Goal: Obtain resource: Download file/media

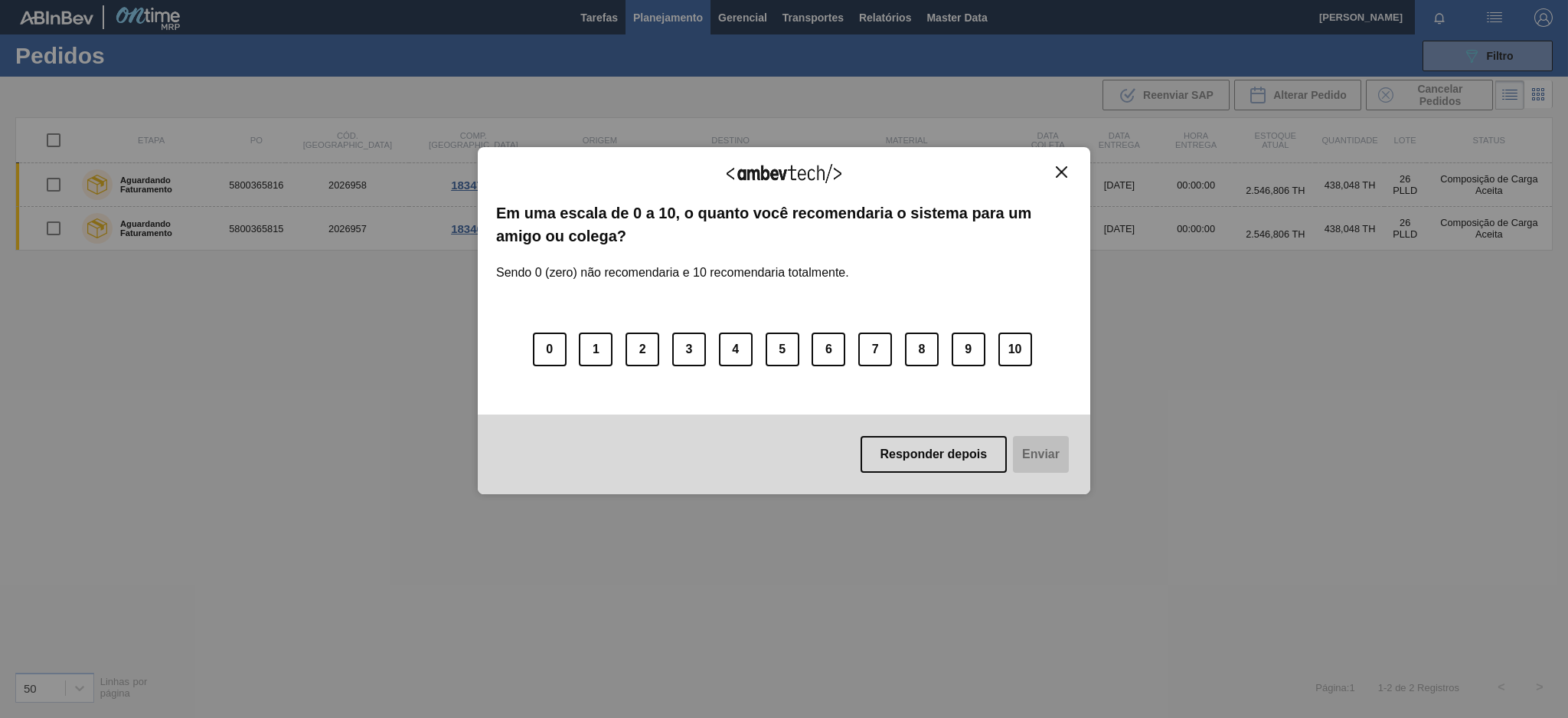
click at [1059, 164] on div "Agradecemos seu feedback! Em uma escala de 0 a 10, o quanto você recomendaria o…" at bounding box center [784, 320] width 612 height 348
click at [1064, 174] on img "Close" at bounding box center [1061, 172] width 12 height 12
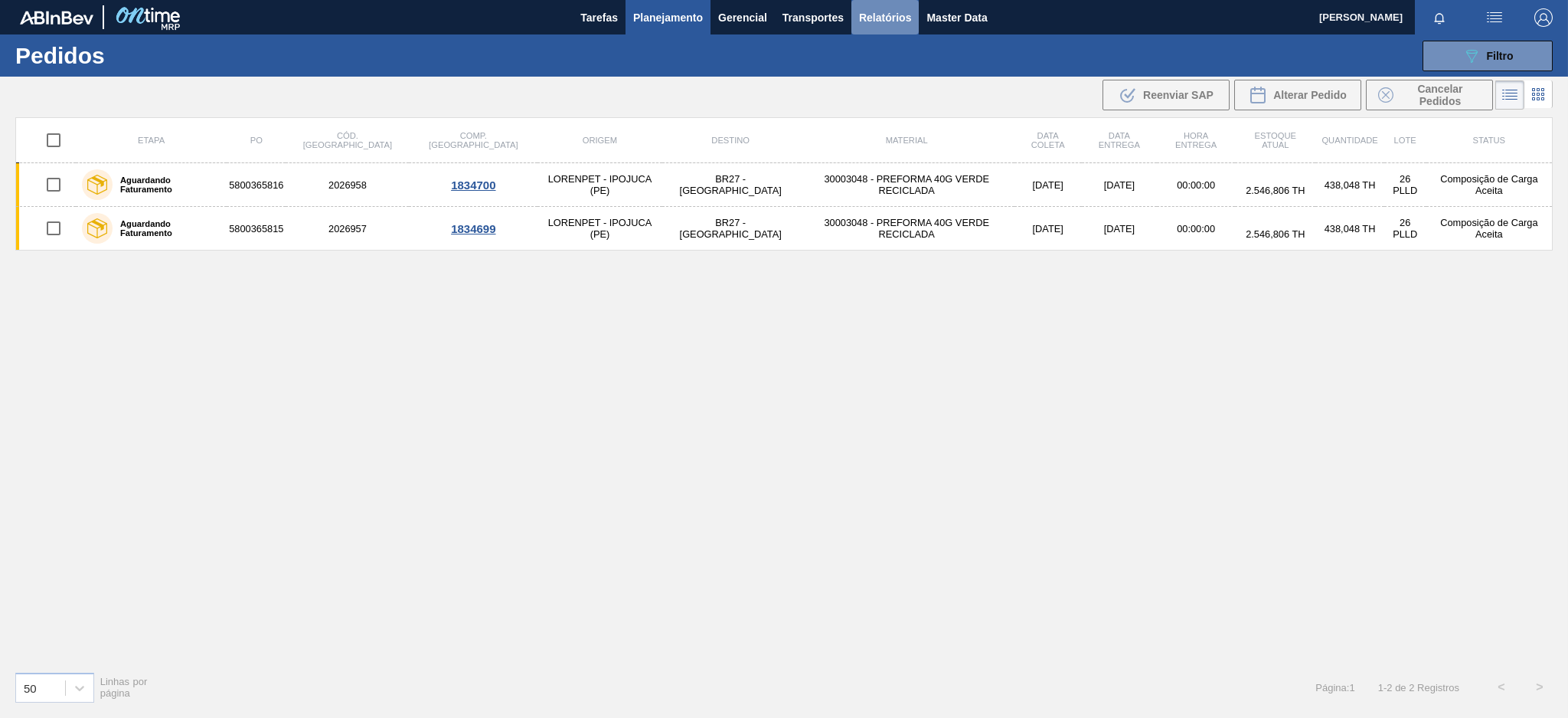
click at [879, 17] on span "Relatórios" at bounding box center [885, 17] width 52 height 18
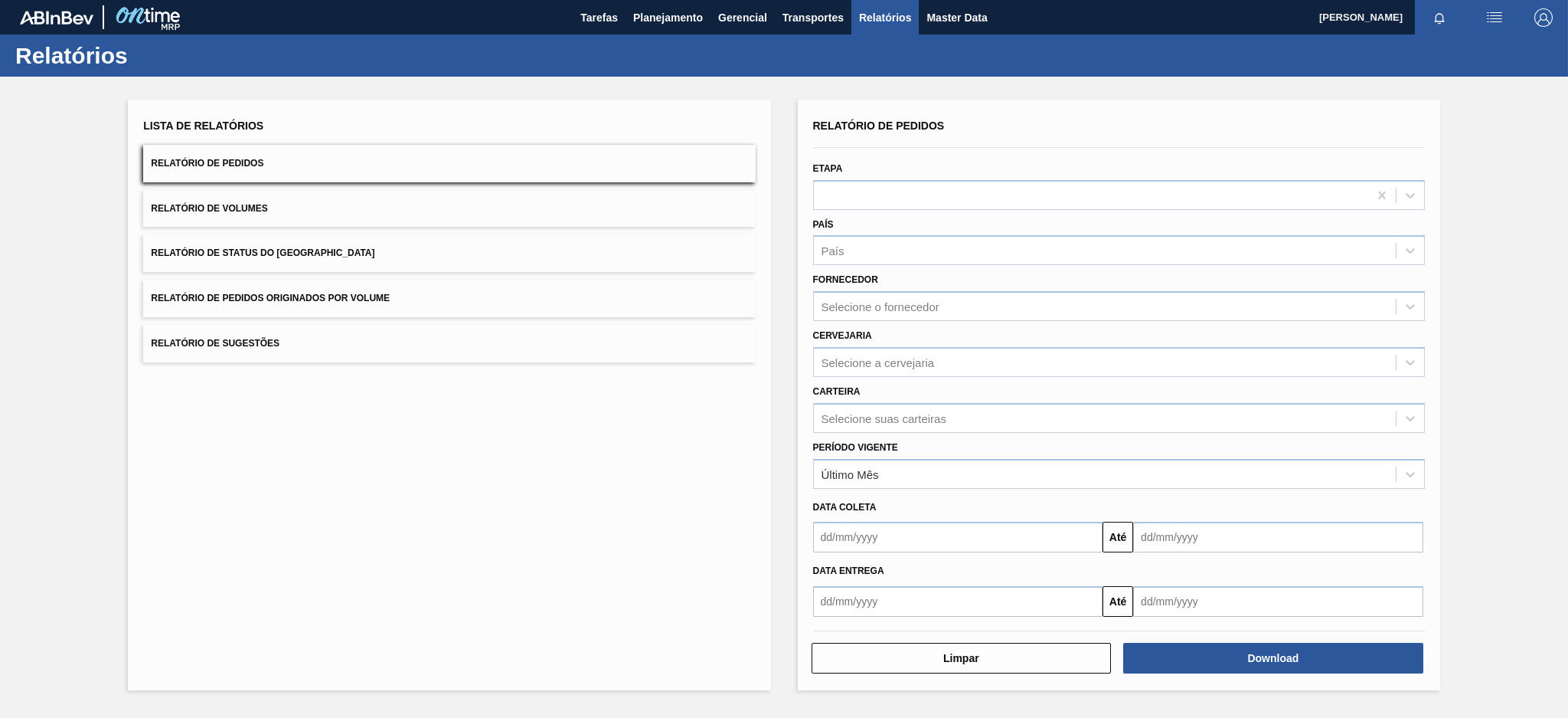
click at [543, 303] on button "Relatório de Pedidos Originados por Volume" at bounding box center [449, 297] width 611 height 38
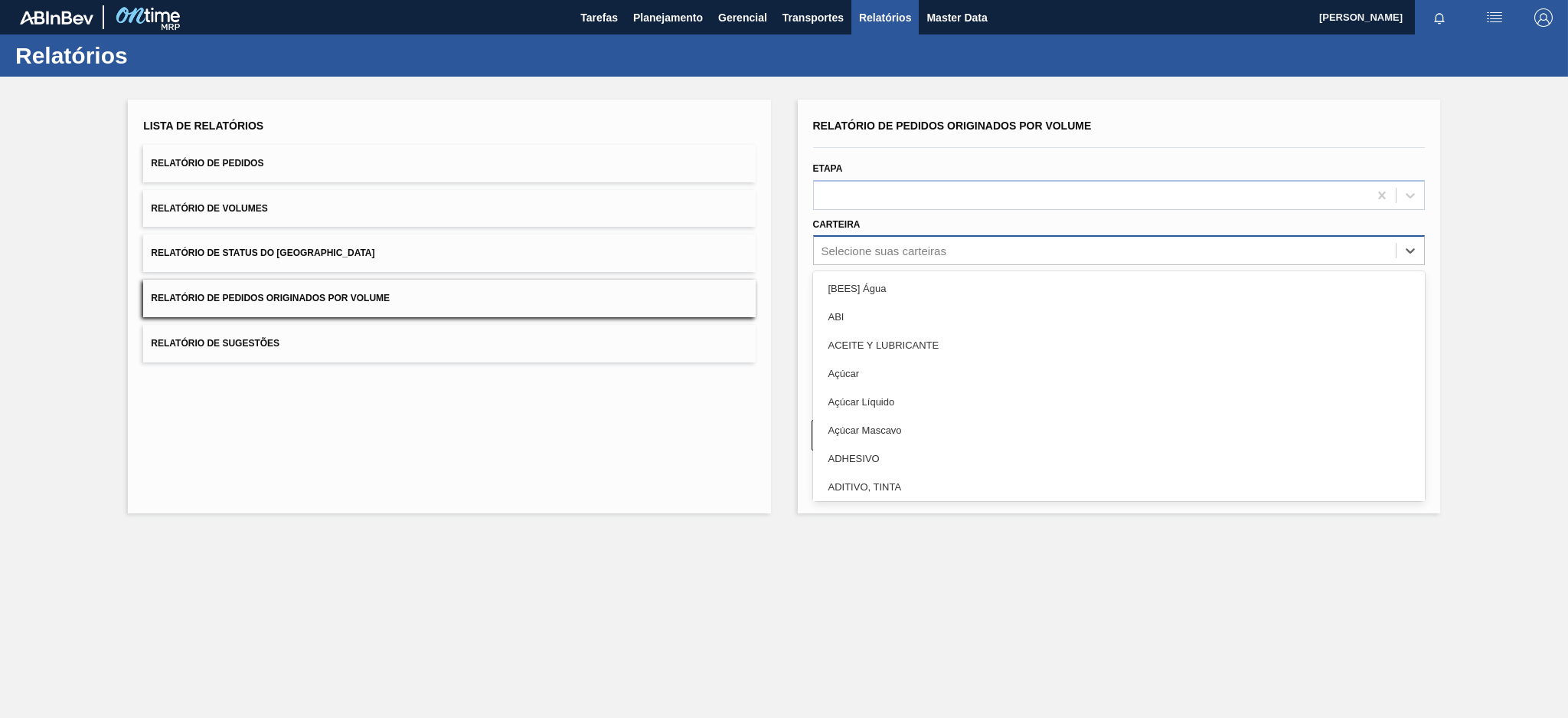
click at [935, 250] on div "Selecione suas carteiras" at bounding box center [884, 251] width 125 height 13
type input "pre"
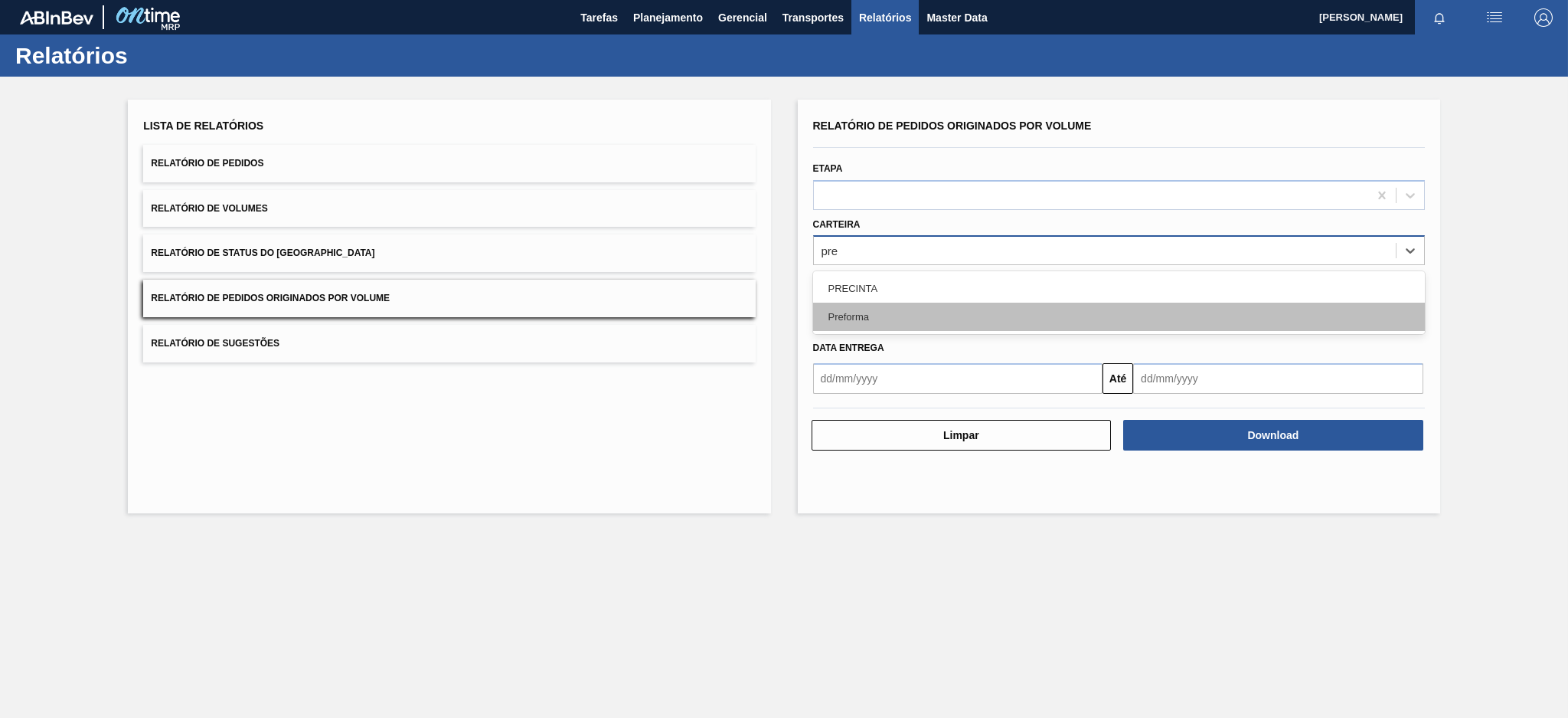
click at [879, 302] on div "Preforma" at bounding box center [1119, 316] width 611 height 28
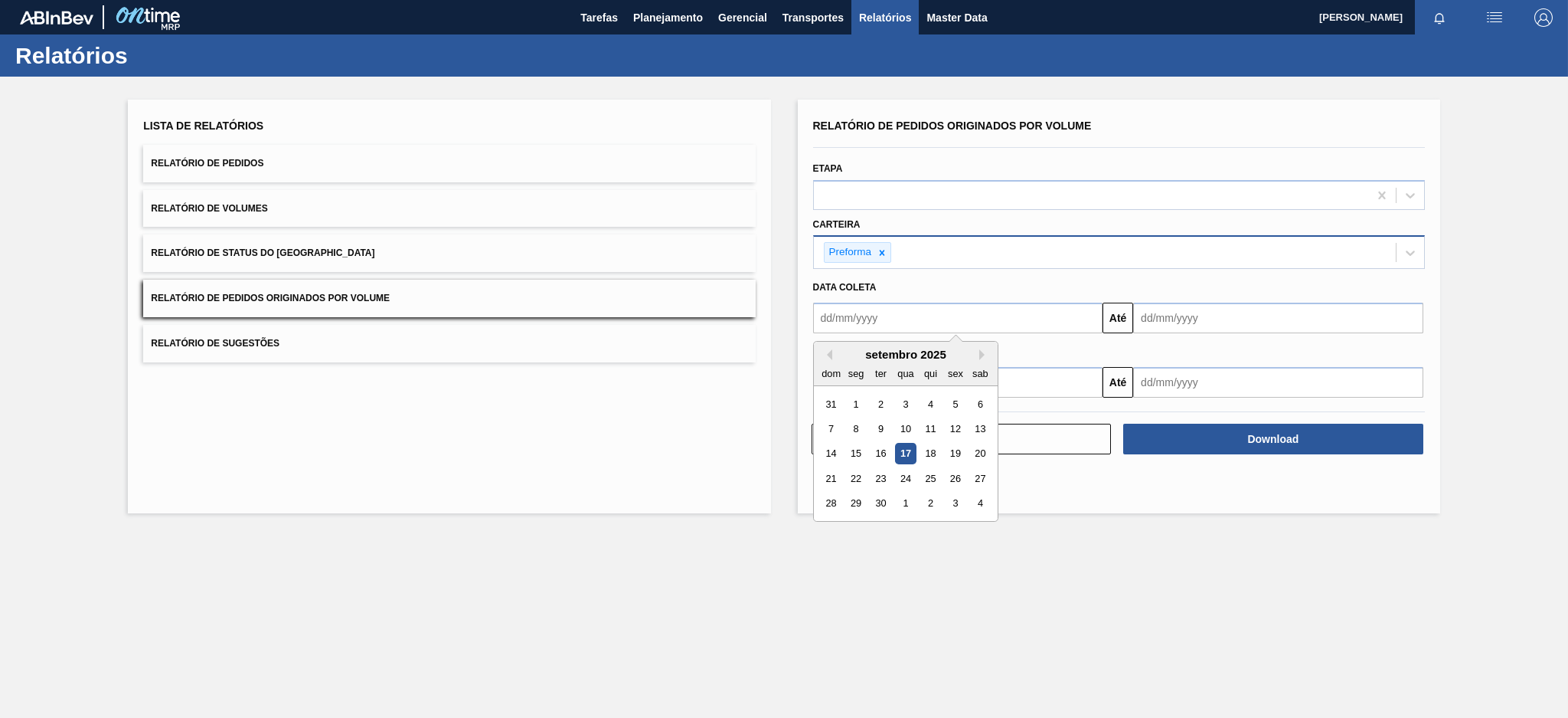
click at [868, 317] on input "text" at bounding box center [958, 317] width 290 height 30
click at [830, 353] on button "Previous Month" at bounding box center [827, 354] width 11 height 11
click at [828, 454] on div "10" at bounding box center [831, 454] width 21 height 21
type input "[DATE]"
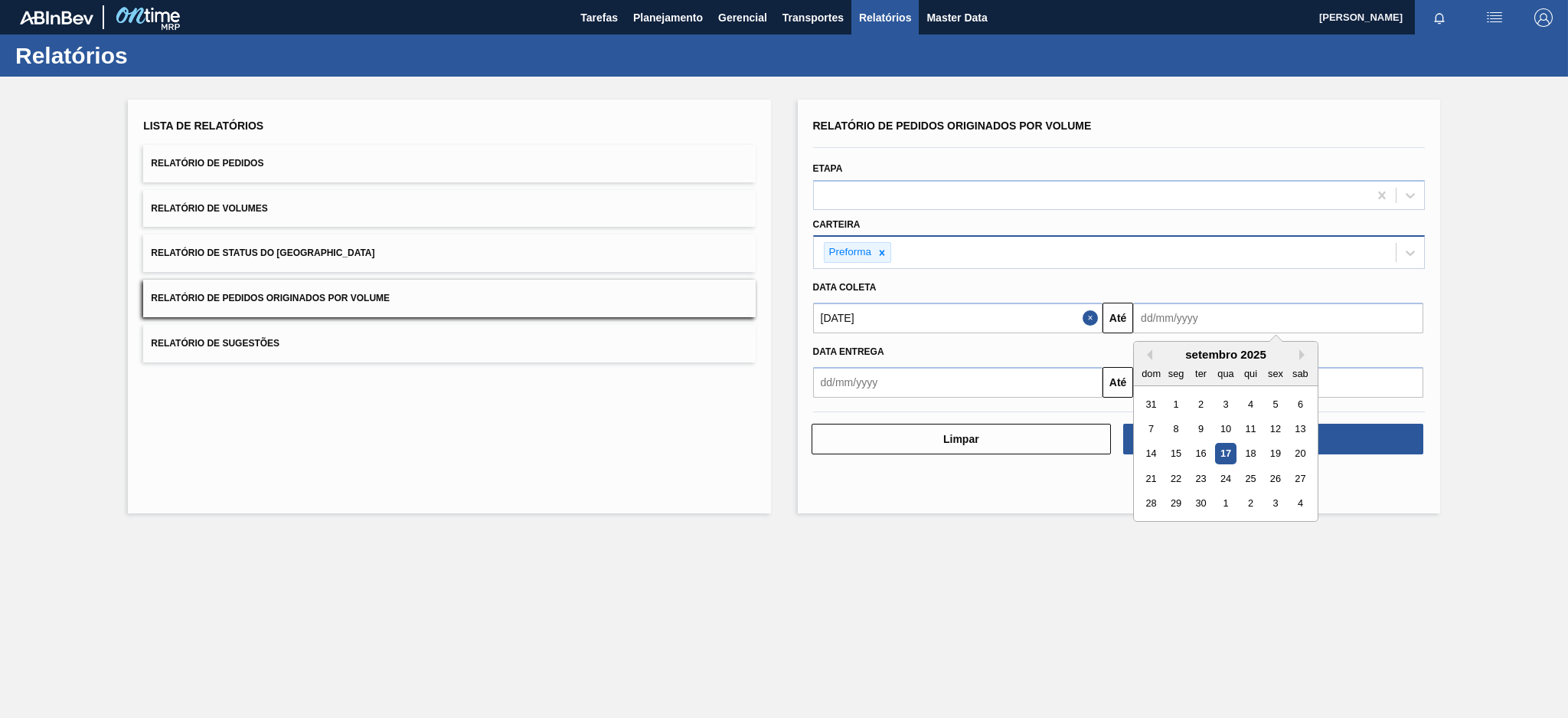
click at [1266, 317] on input "text" at bounding box center [1279, 317] width 290 height 30
click at [1218, 457] on div "17" at bounding box center [1226, 454] width 21 height 21
type input "[DATE]"
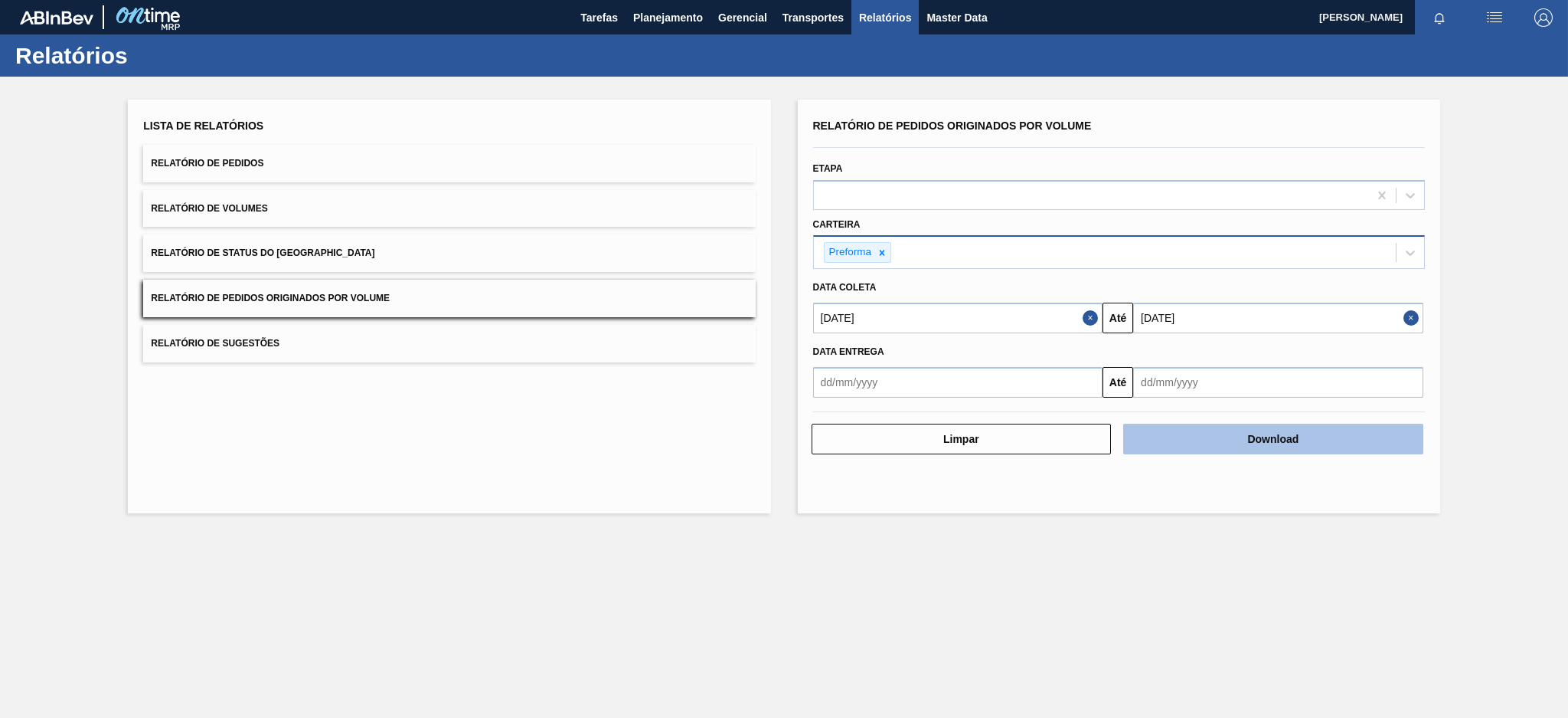
click at [1229, 433] on button "Download" at bounding box center [1273, 438] width 300 height 30
